Goal: Task Accomplishment & Management: Manage account settings

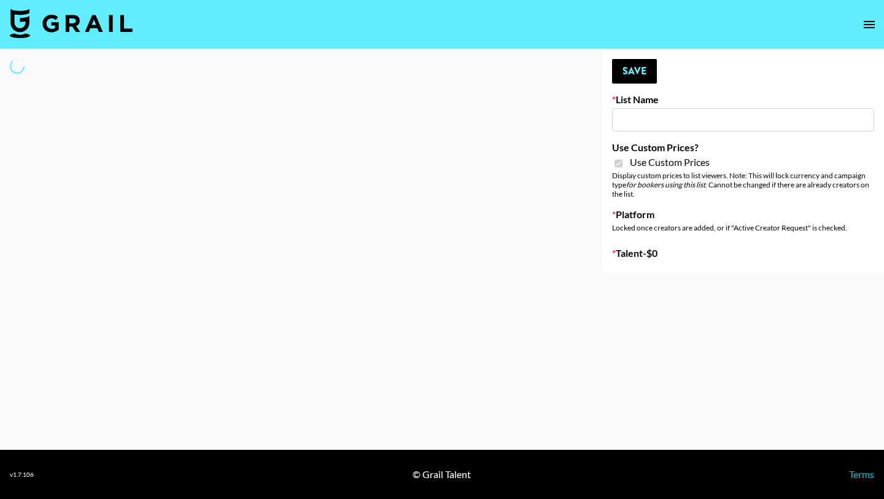
type input "ZENOWELL AI"
checkbox input "true"
select select "Brand"
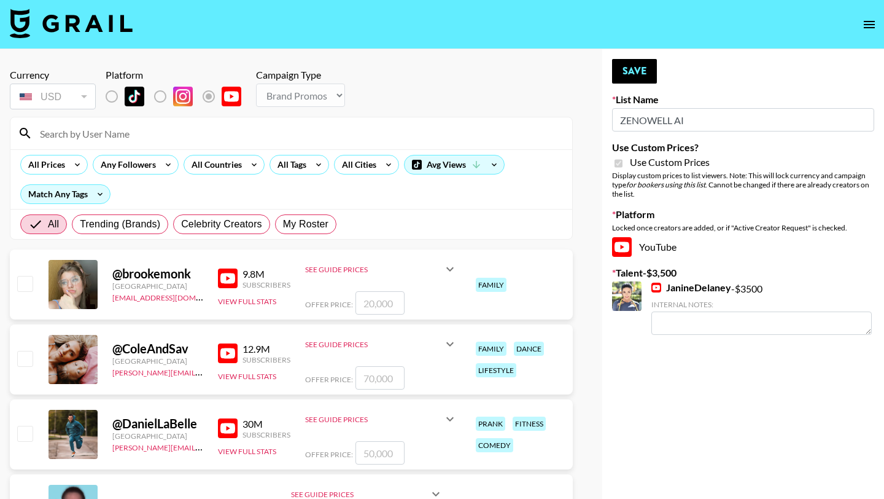
click at [94, 133] on input at bounding box center [299, 133] width 532 height 20
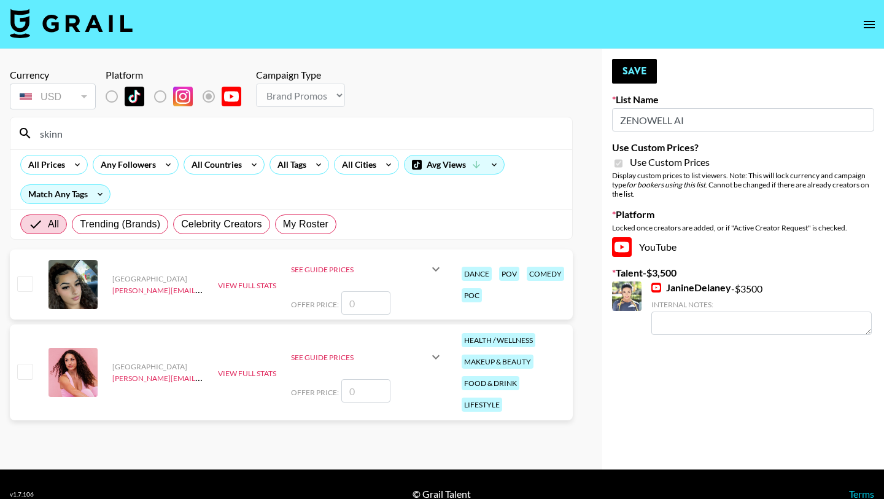
type input "skinn"
click at [29, 368] on input "checkbox" at bounding box center [24, 370] width 15 height 15
checkbox input "false"
click at [435, 355] on icon at bounding box center [436, 356] width 15 height 15
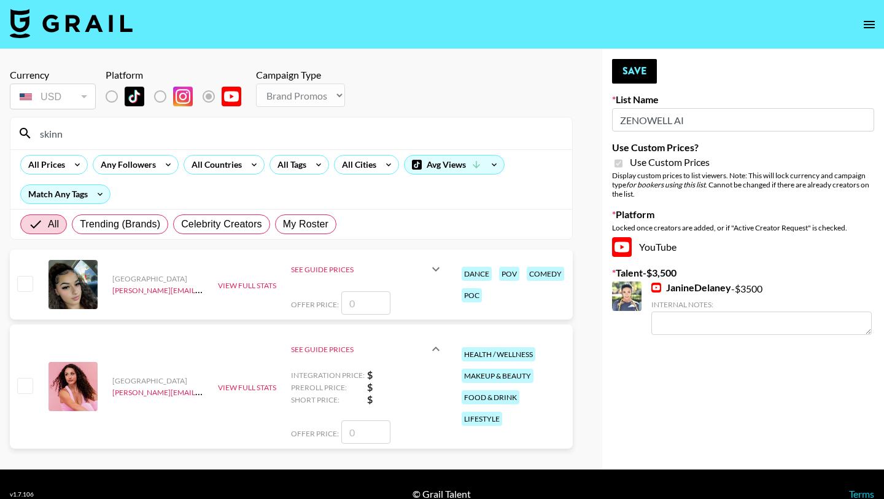
scroll to position [20, 0]
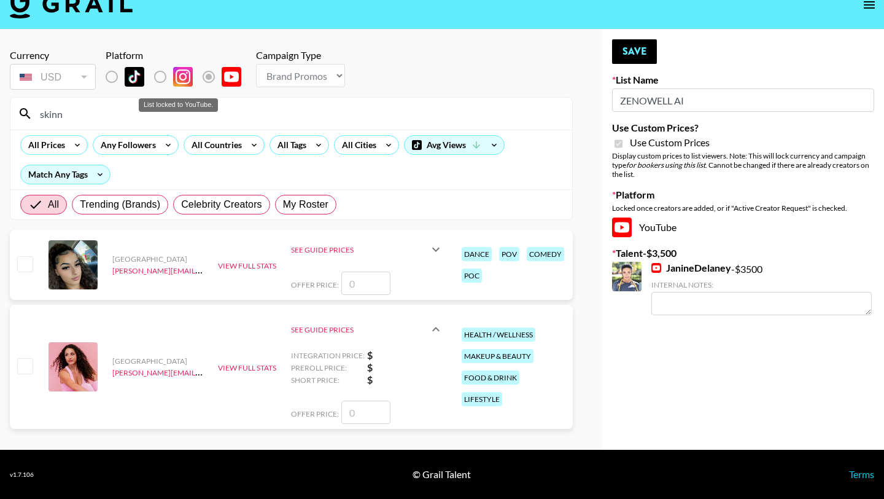
click at [113, 76] on label "List locked to YouTube." at bounding box center [121, 77] width 45 height 26
